Goal: Task Accomplishment & Management: Complete application form

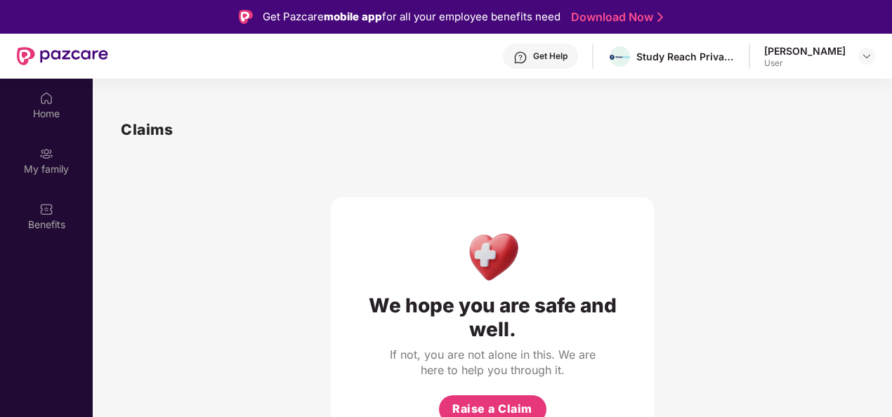
scroll to position [79, 0]
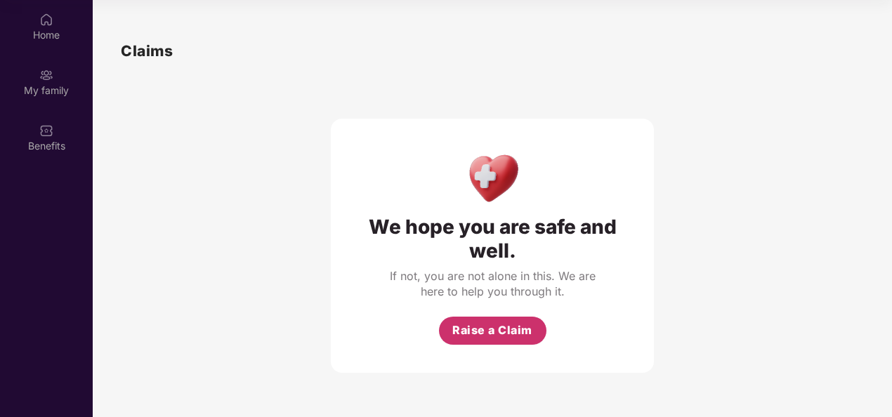
click at [497, 331] on span "Raise a Claim" at bounding box center [492, 331] width 80 height 18
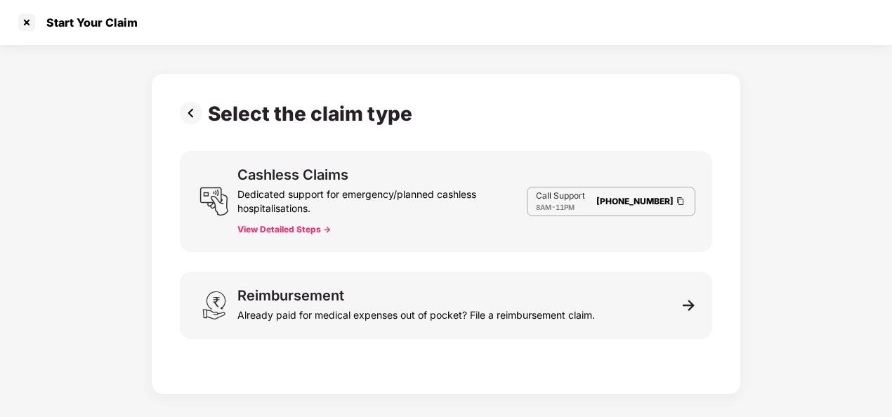
scroll to position [34, 0]
click at [497, 331] on div "Reimbursement Already paid for medical expenses out of pocket? File a reimburse…" at bounding box center [446, 305] width 532 height 67
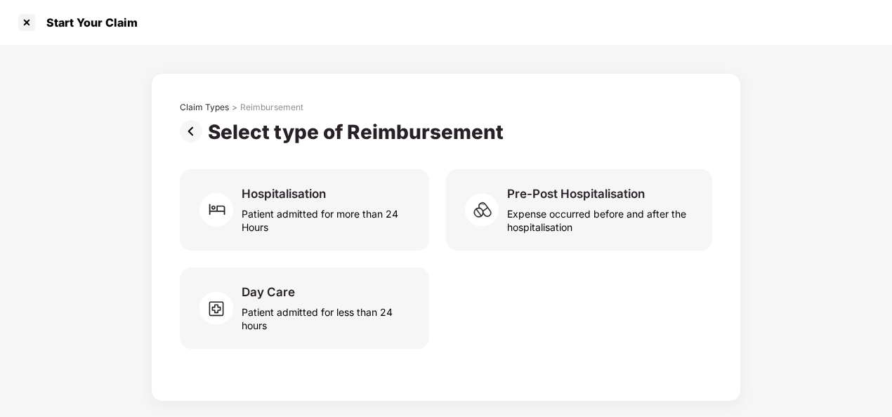
drag, startPoint x: 497, startPoint y: 331, endPoint x: 483, endPoint y: 344, distance: 18.9
click at [483, 344] on div "Day Care Patient admitted for less than 24 hours" at bounding box center [446, 307] width 532 height 81
